Goal: Transaction & Acquisition: Purchase product/service

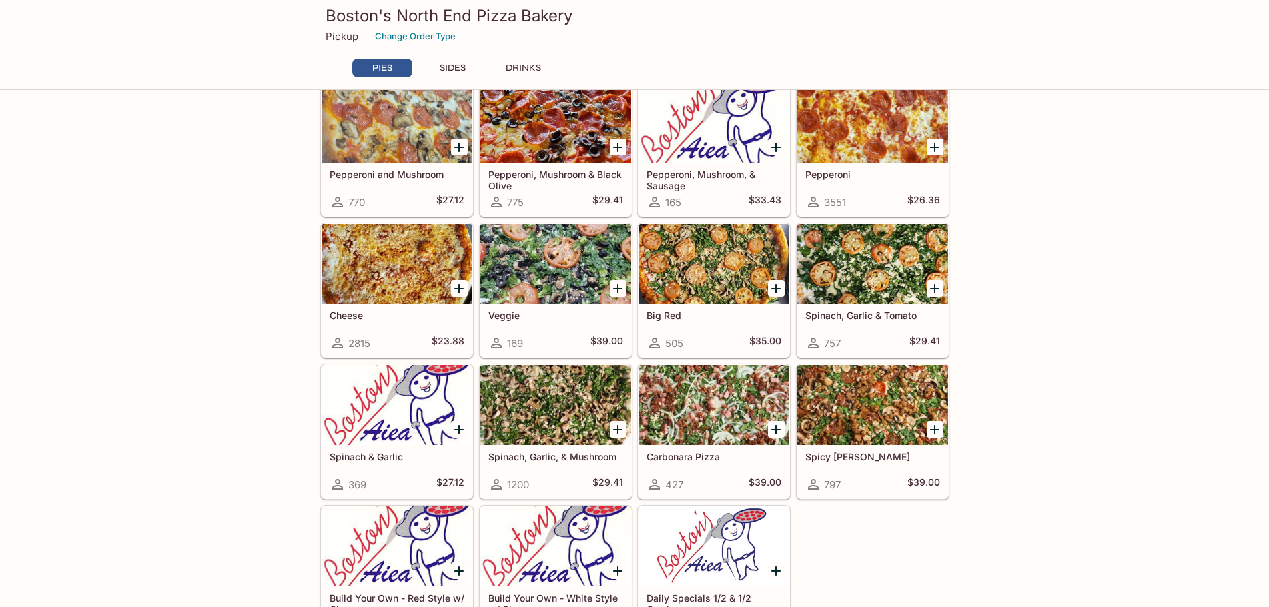
scroll to position [266, 0]
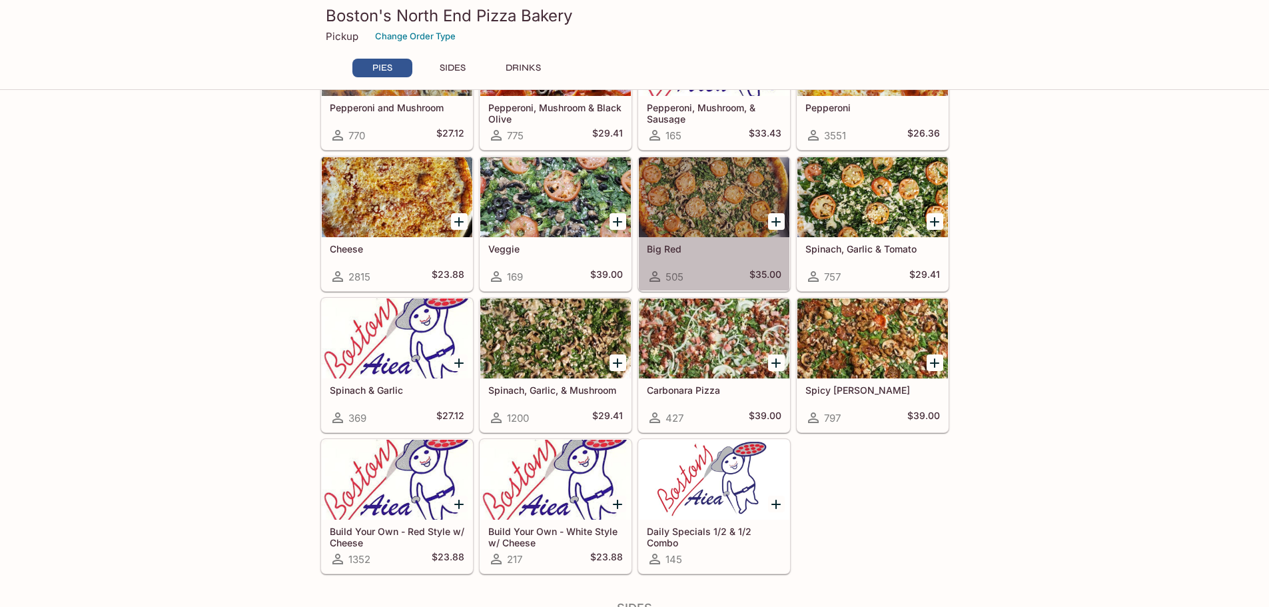
click at [702, 221] on div at bounding box center [714, 197] width 151 height 80
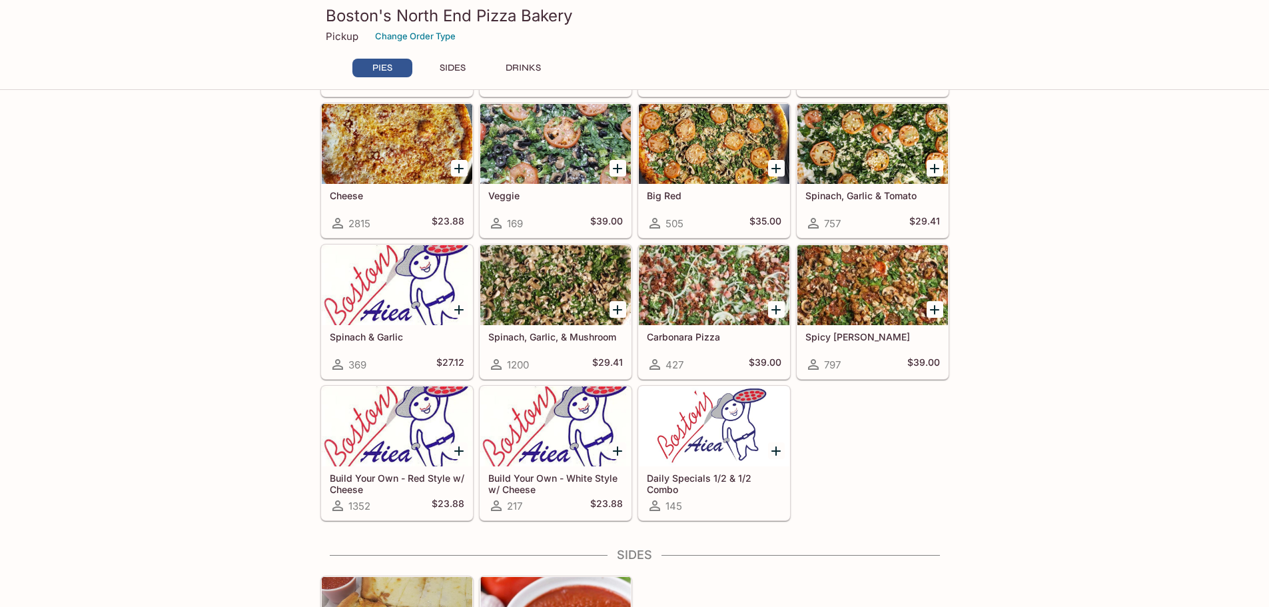
scroll to position [466, 0]
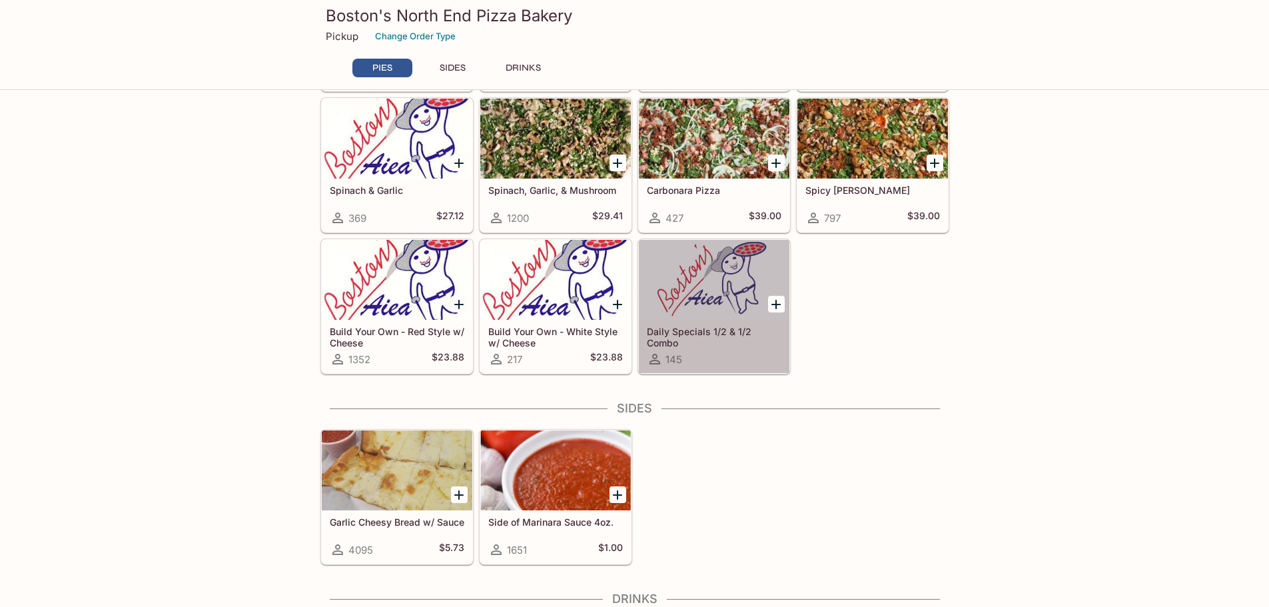
click at [736, 280] on div at bounding box center [714, 280] width 151 height 80
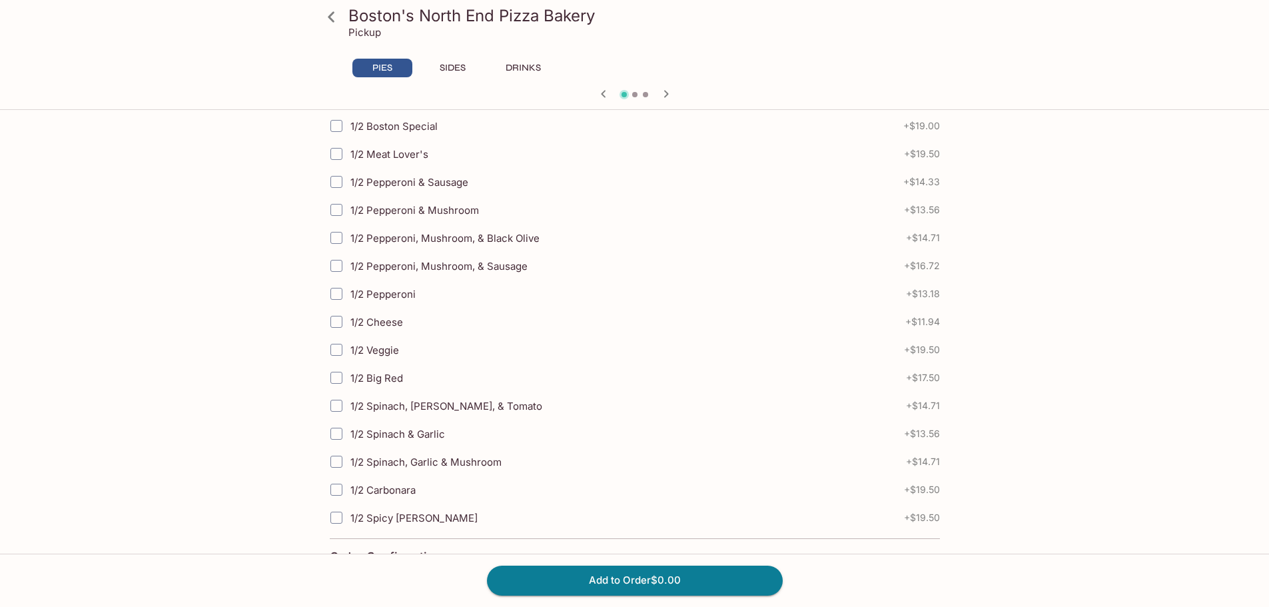
scroll to position [333, 0]
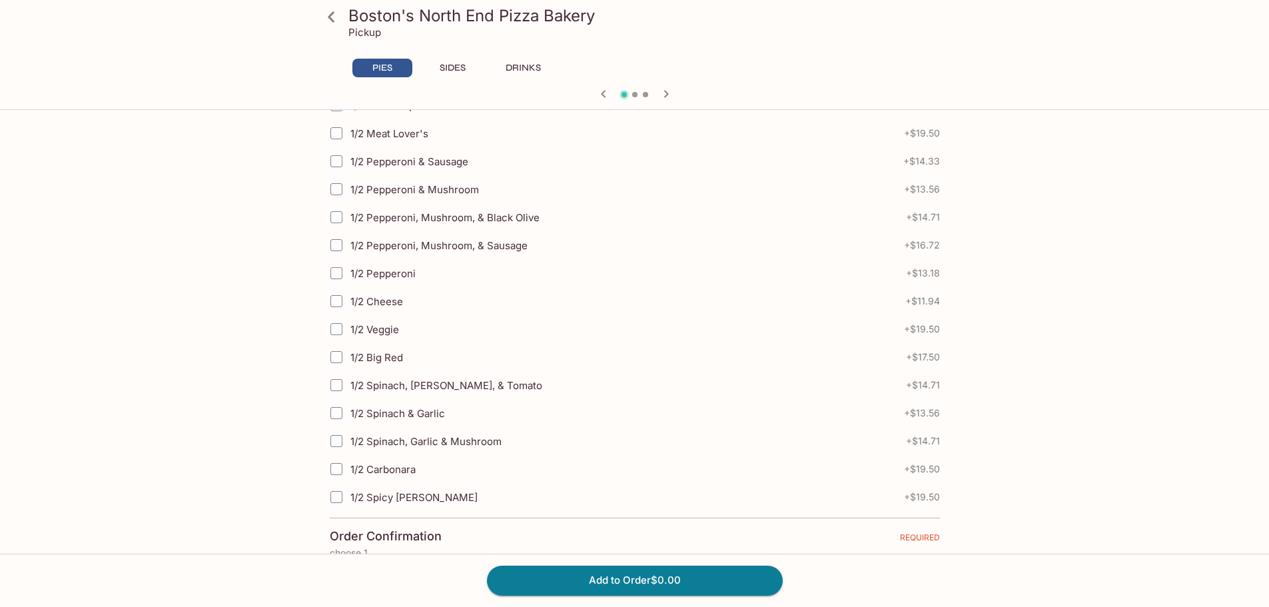
click at [336, 358] on input "1/2 Big Red" at bounding box center [336, 357] width 27 height 27
checkbox input "true"
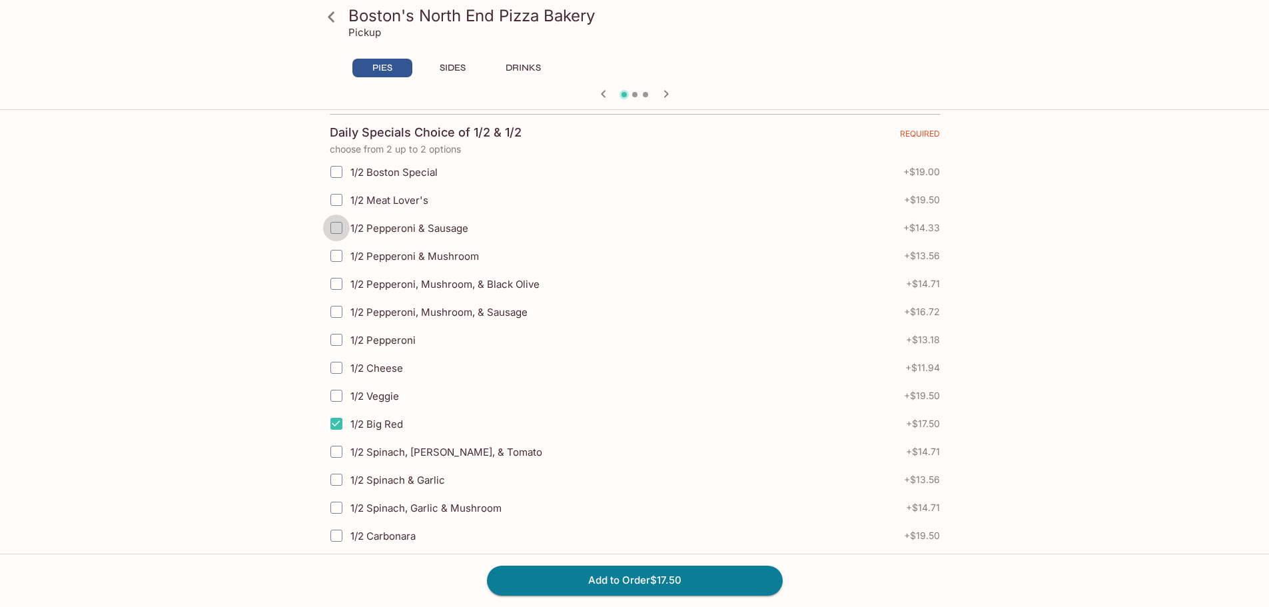
click at [330, 225] on input "1/2 Pepperoni & Sausage" at bounding box center [336, 228] width 27 height 27
checkbox input "true"
click at [344, 201] on input "1/2 Meat Lover's" at bounding box center [336, 200] width 27 height 27
checkbox input "true"
click at [337, 221] on input "1/2 Pepperoni & Sausage" at bounding box center [336, 228] width 27 height 27
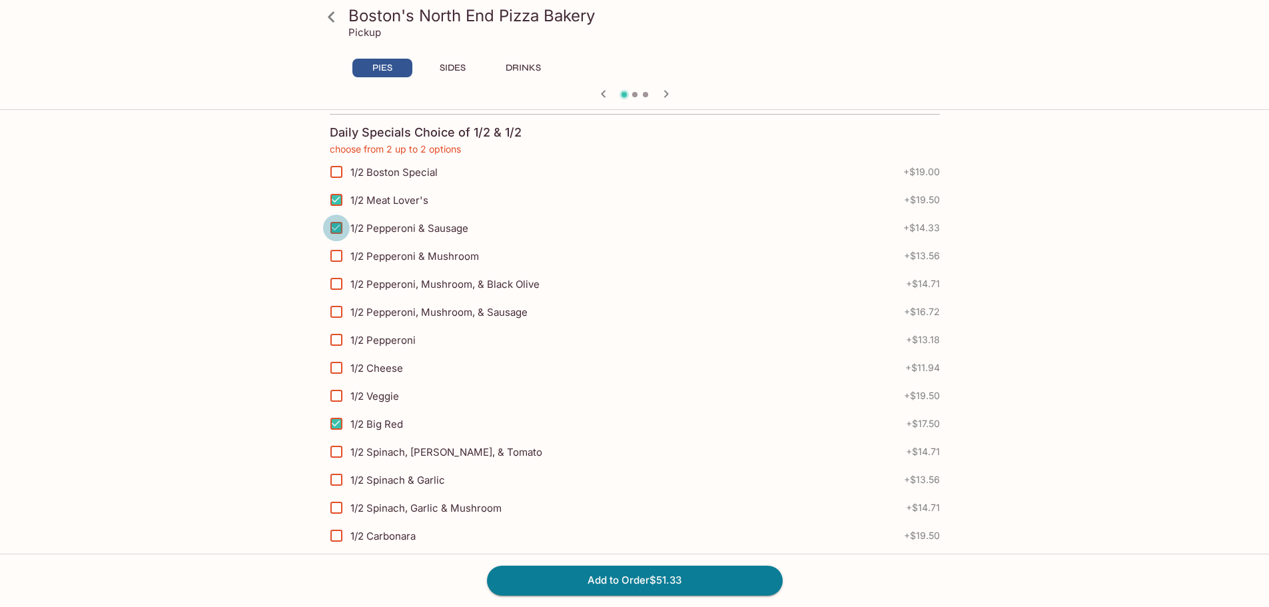
checkbox input "false"
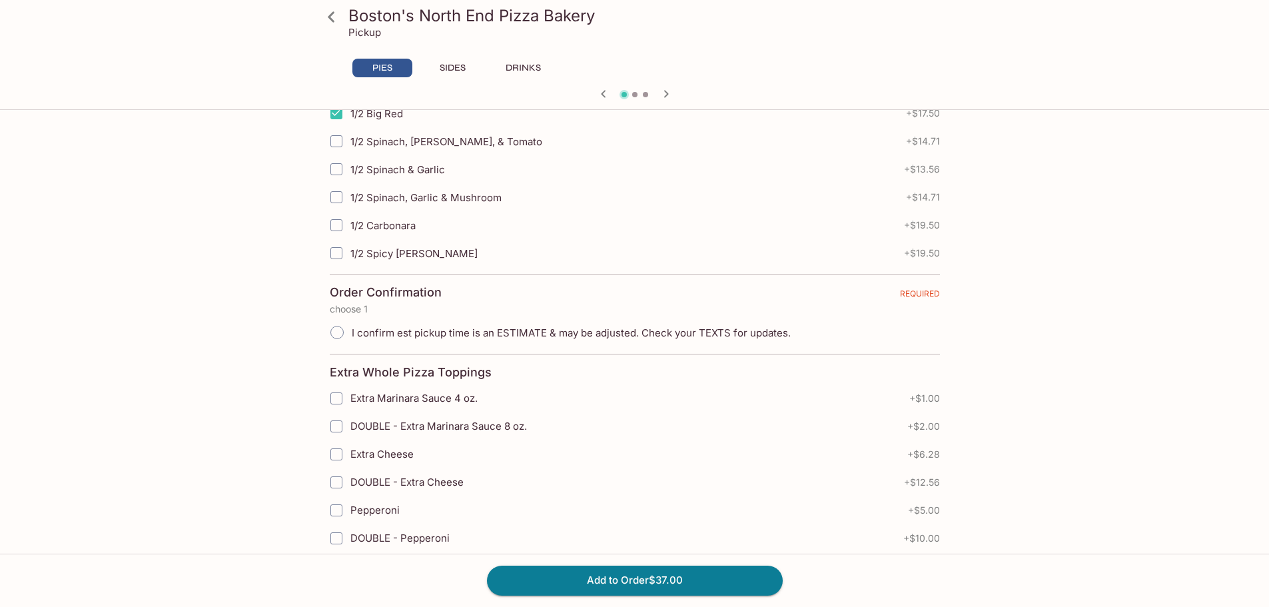
scroll to position [600, 0]
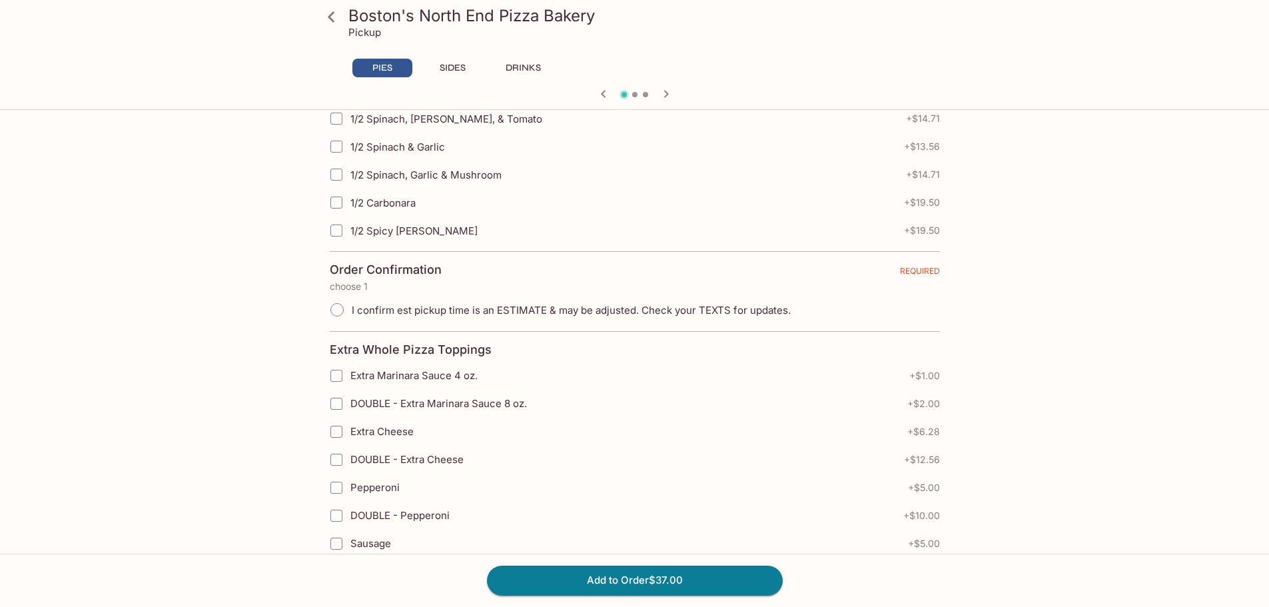
click at [343, 313] on input "I confirm est pickup time is an ESTIMATE & may be adjusted. Check your TEXTS fo…" at bounding box center [337, 310] width 28 height 28
radio input "true"
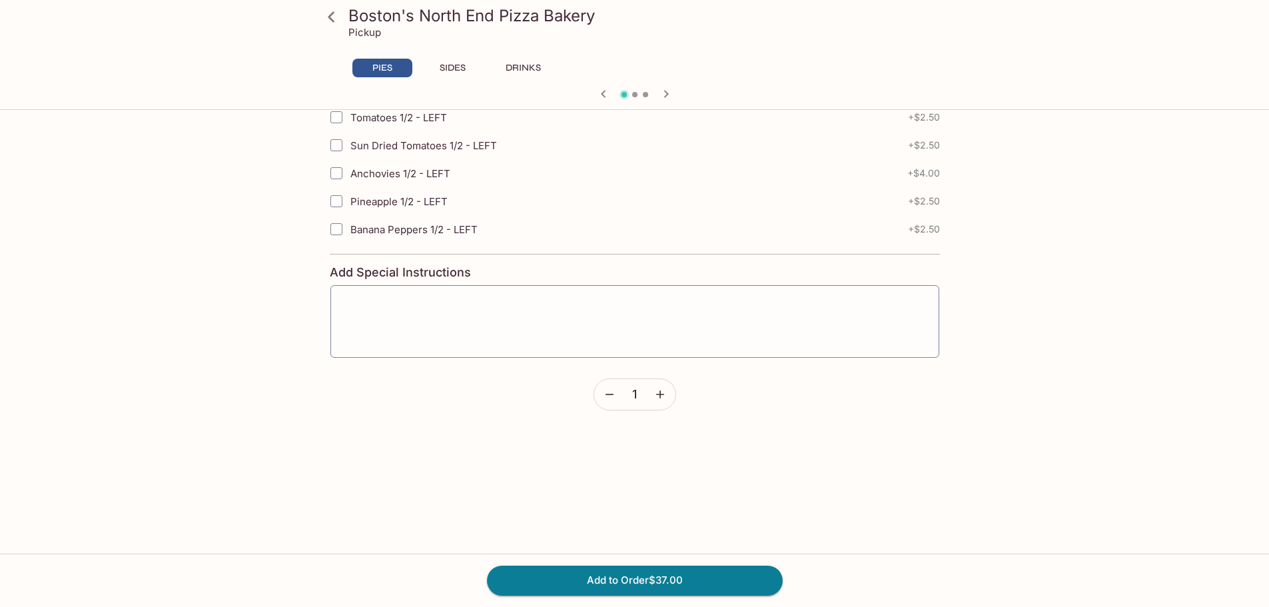
scroll to position [3527, 0]
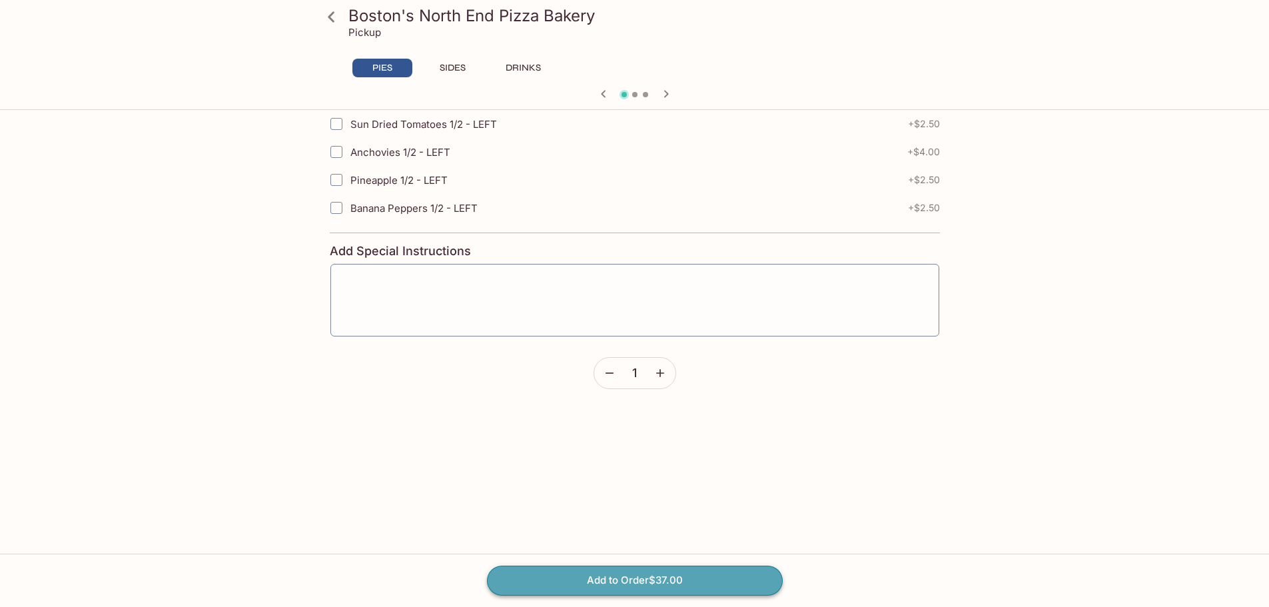
click at [656, 578] on button "Add to Order $37.00" at bounding box center [635, 580] width 296 height 29
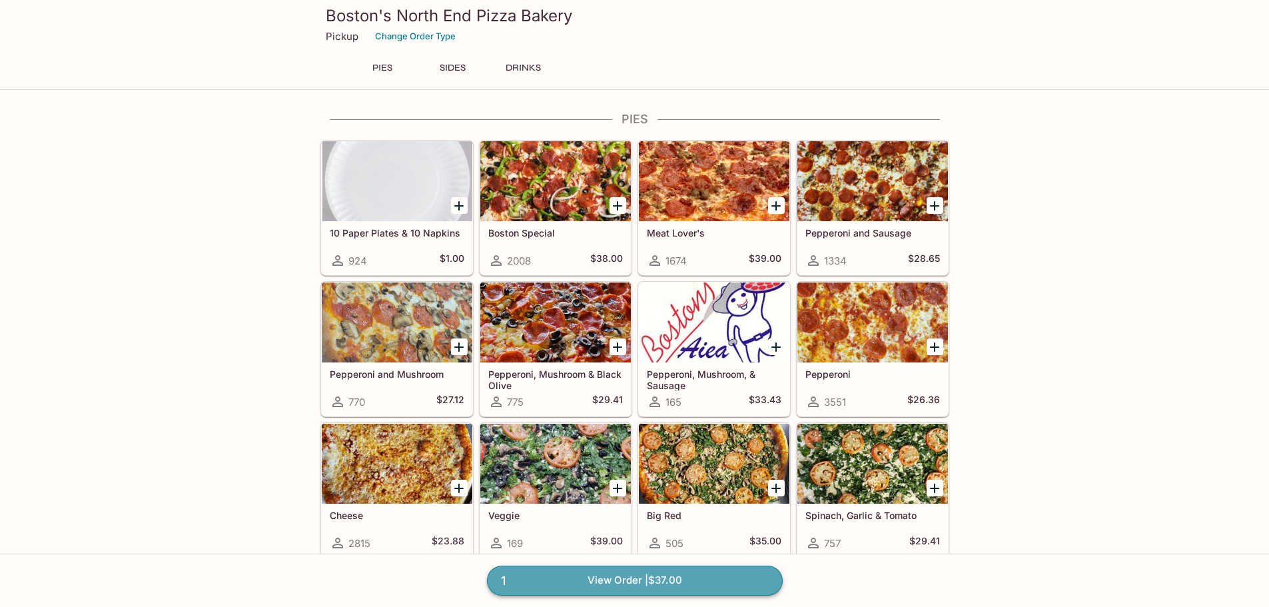
click at [641, 575] on link "1 View Order | $37.00" at bounding box center [635, 580] width 296 height 29
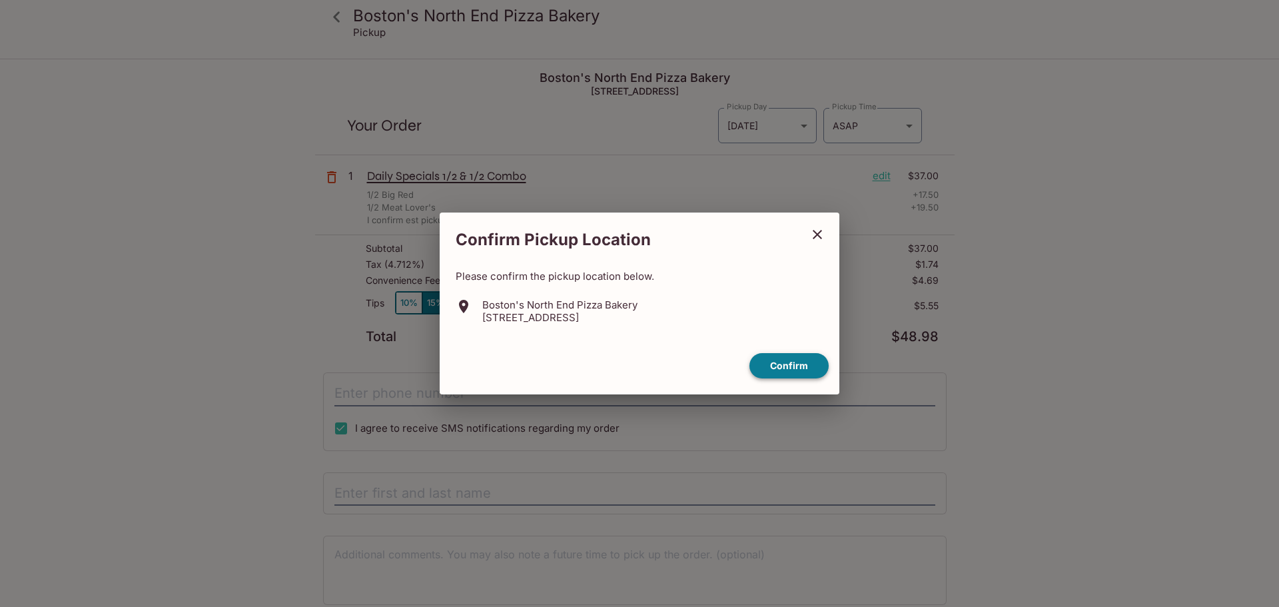
click at [794, 370] on button "Confirm" at bounding box center [788, 366] width 79 height 26
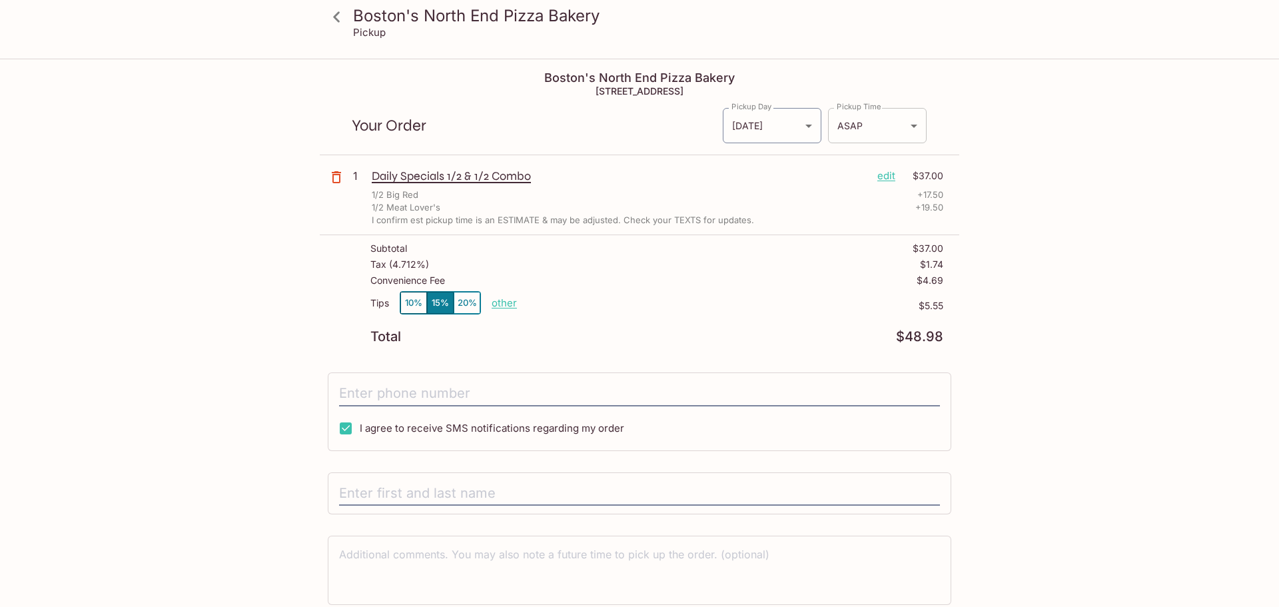
click at [901, 129] on body "Boston's North End Pizza Bakery Pickup Boston's North End Pizza Bakery [STREET_…" at bounding box center [639, 363] width 1279 height 607
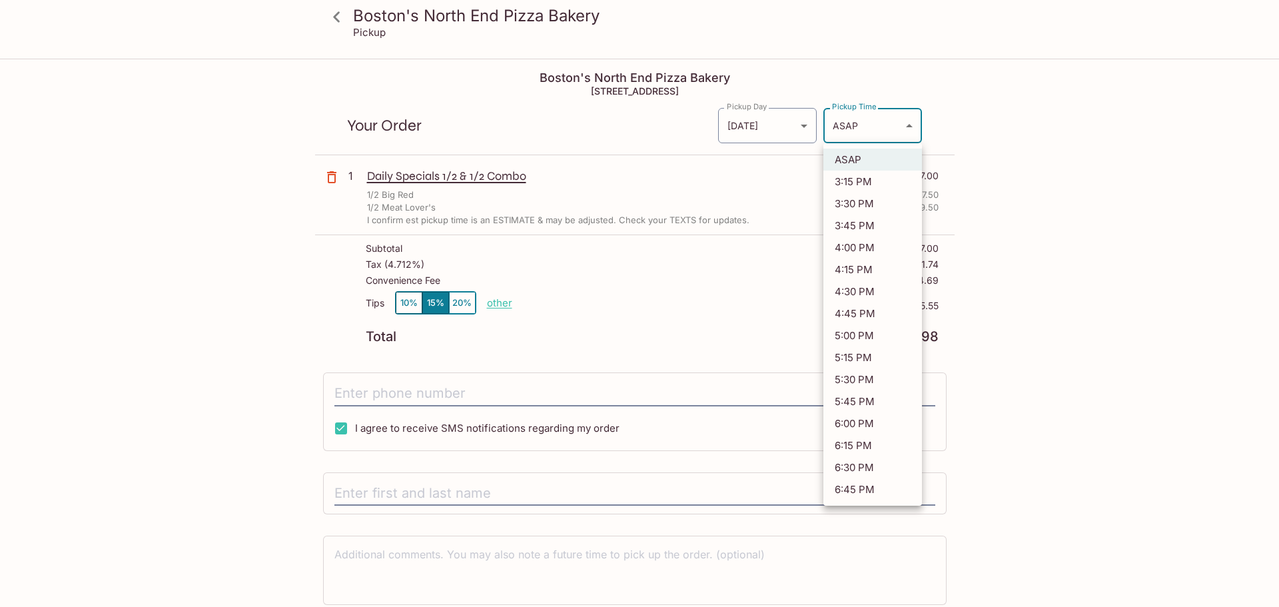
click at [879, 338] on li "5:00 PM" at bounding box center [872, 335] width 99 height 22
type input "[DATE]T03:00:32.000000Z"
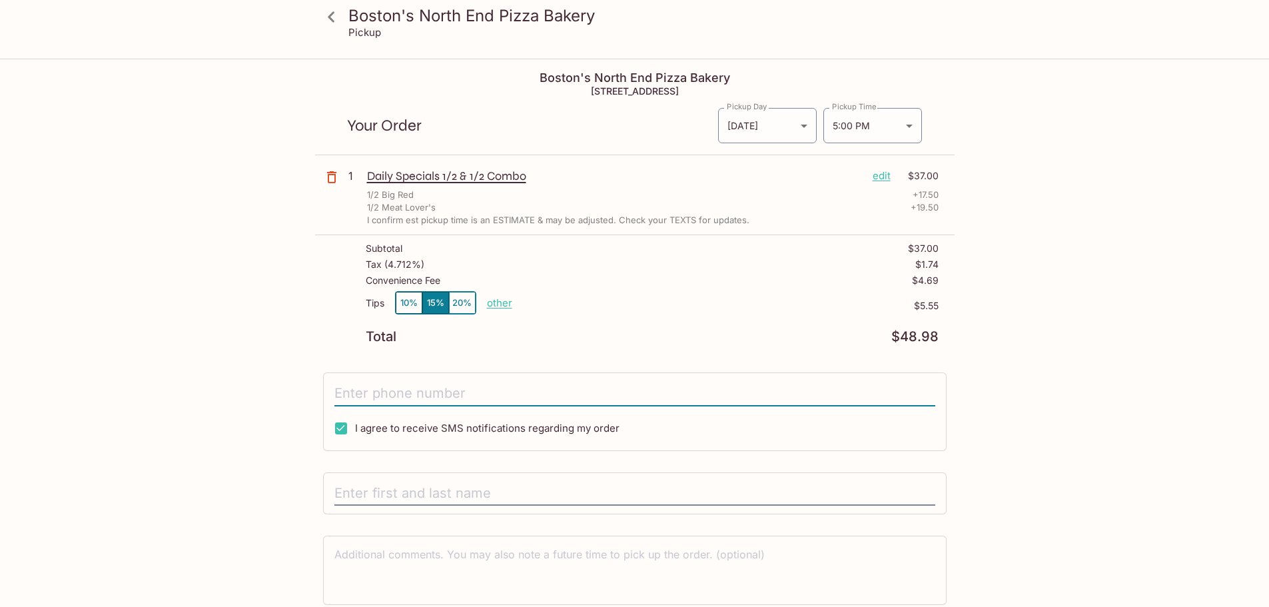
click at [382, 392] on input "tel" at bounding box center [634, 393] width 601 height 25
type input "[PHONE_NUMBER]"
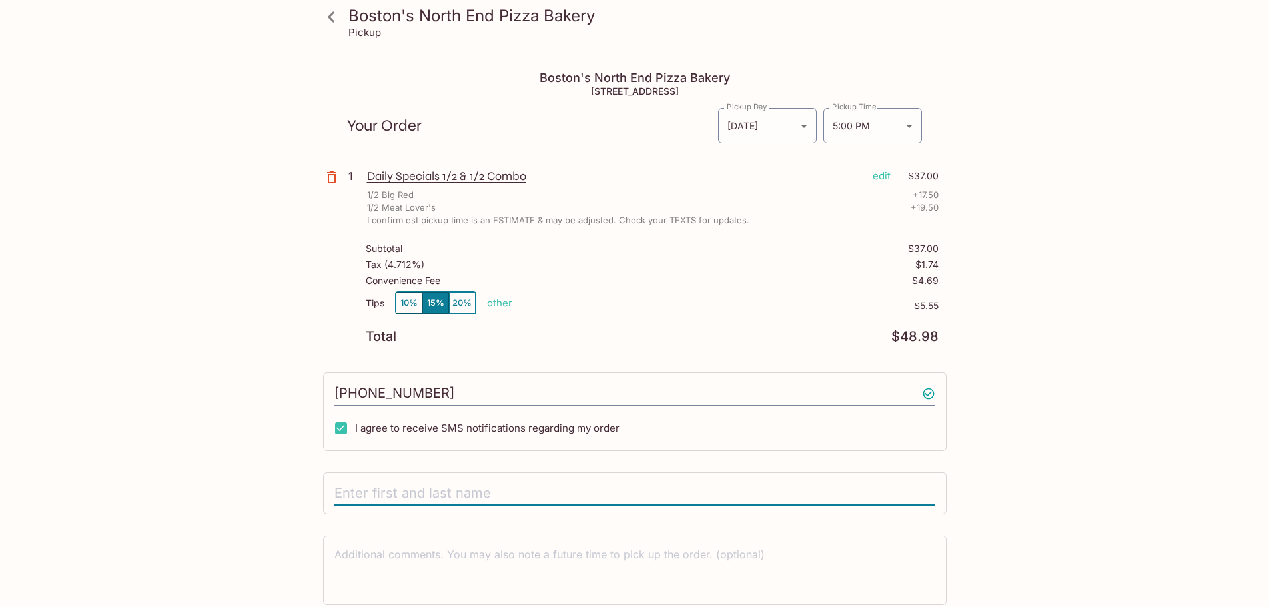
click at [433, 496] on input "text" at bounding box center [634, 493] width 601 height 25
type input "[PERSON_NAME]"
click at [234, 455] on div "Boston's North End Pizza Bakery Pickup Boston's North End Pizza Bakery [STREET_…" at bounding box center [635, 360] width 853 height 600
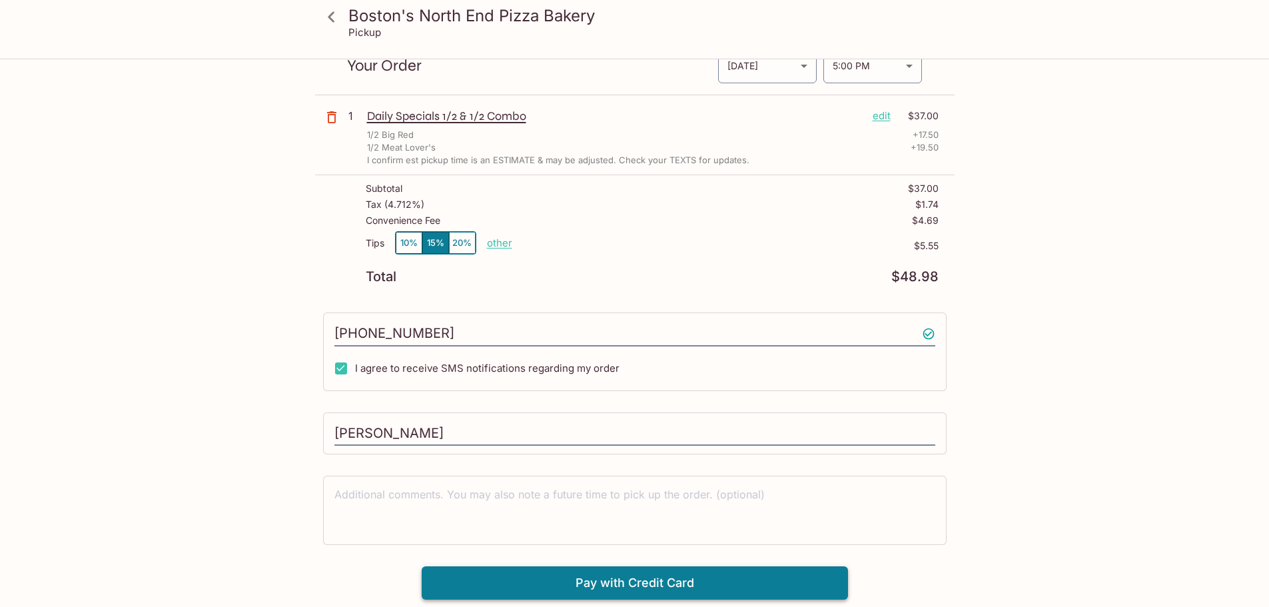
click at [590, 581] on button "Pay with Credit Card" at bounding box center [635, 582] width 426 height 33
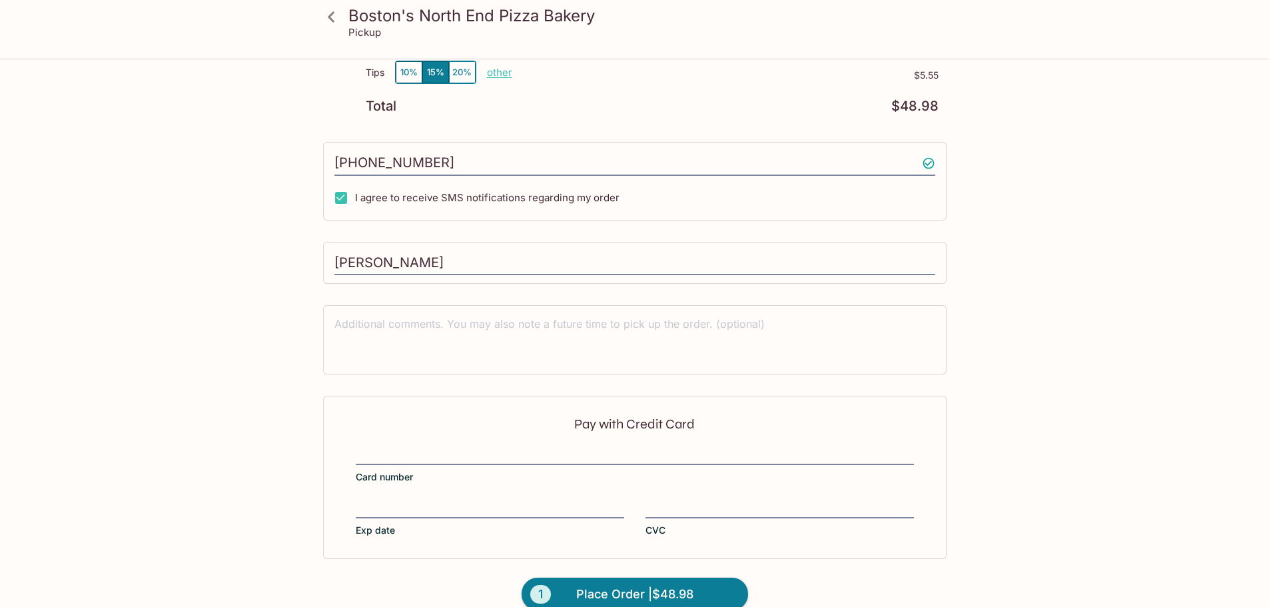
scroll to position [252, 0]
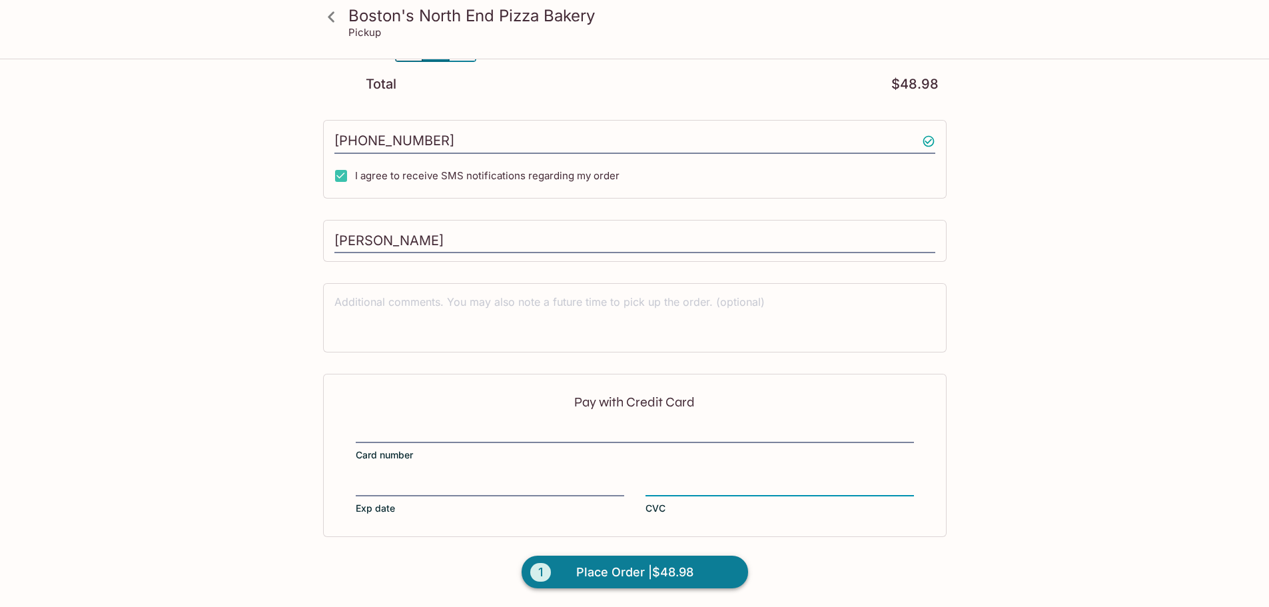
click at [598, 564] on span "Place Order | $48.98" at bounding box center [634, 572] width 117 height 21
